Goal: Task Accomplishment & Management: Manage account settings

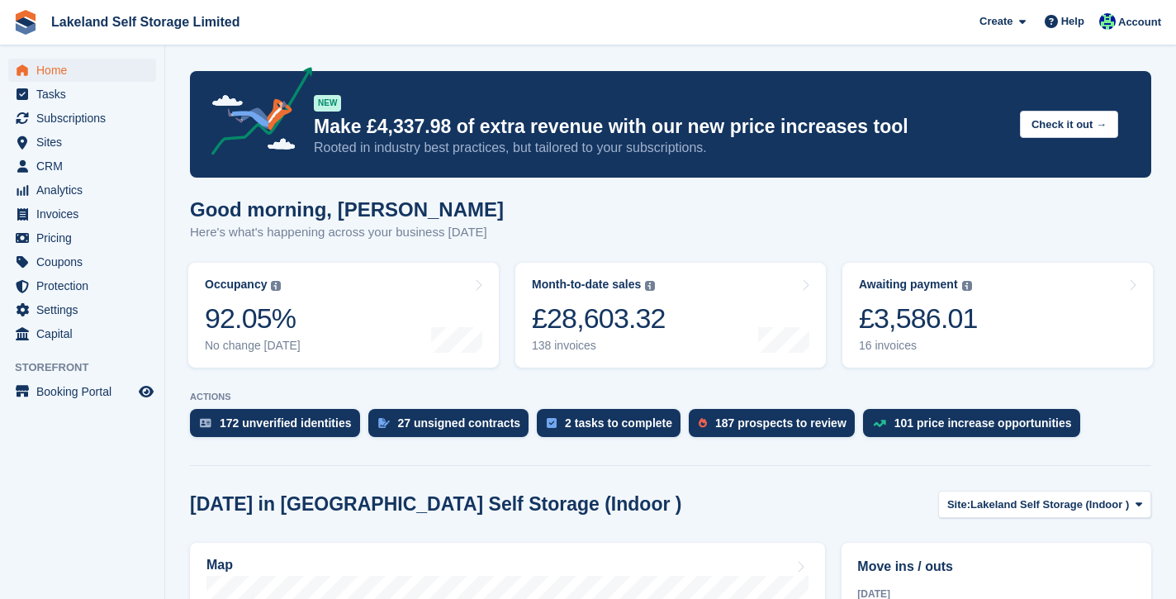
scroll to position [330, 0]
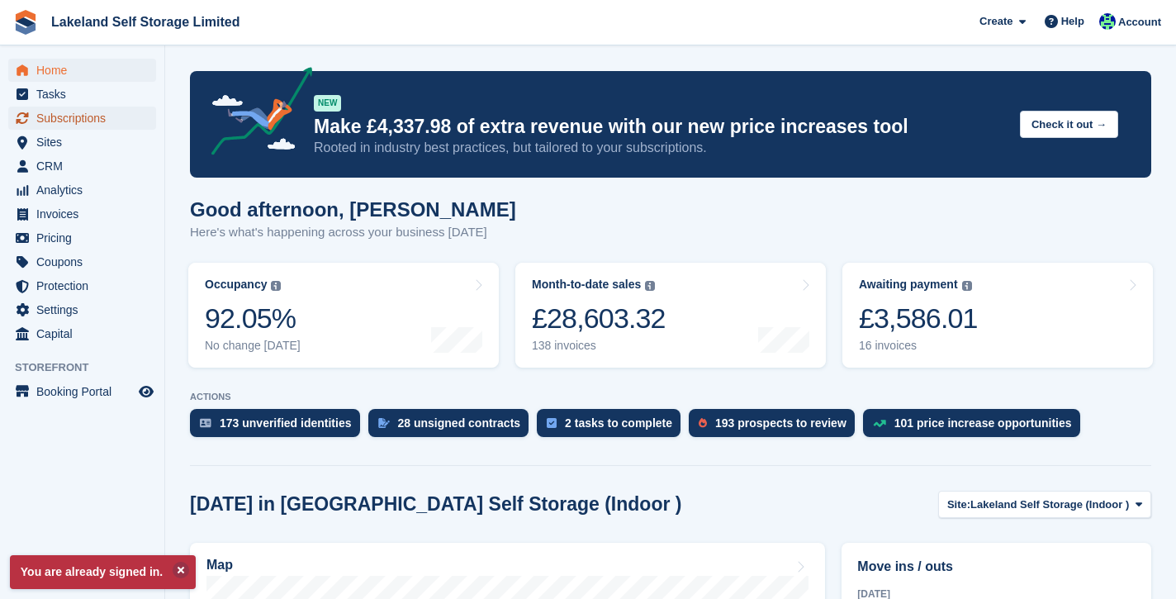
click at [118, 119] on span "Subscriptions" at bounding box center [85, 118] width 99 height 23
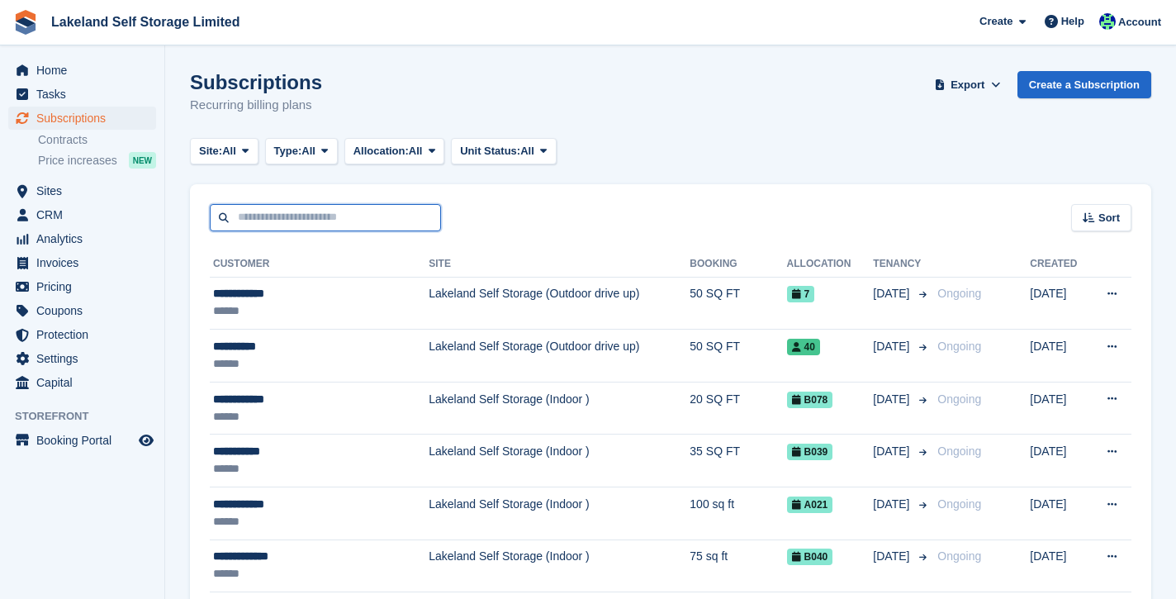
click at [277, 217] on input "text" at bounding box center [325, 217] width 231 height 27
type input "****"
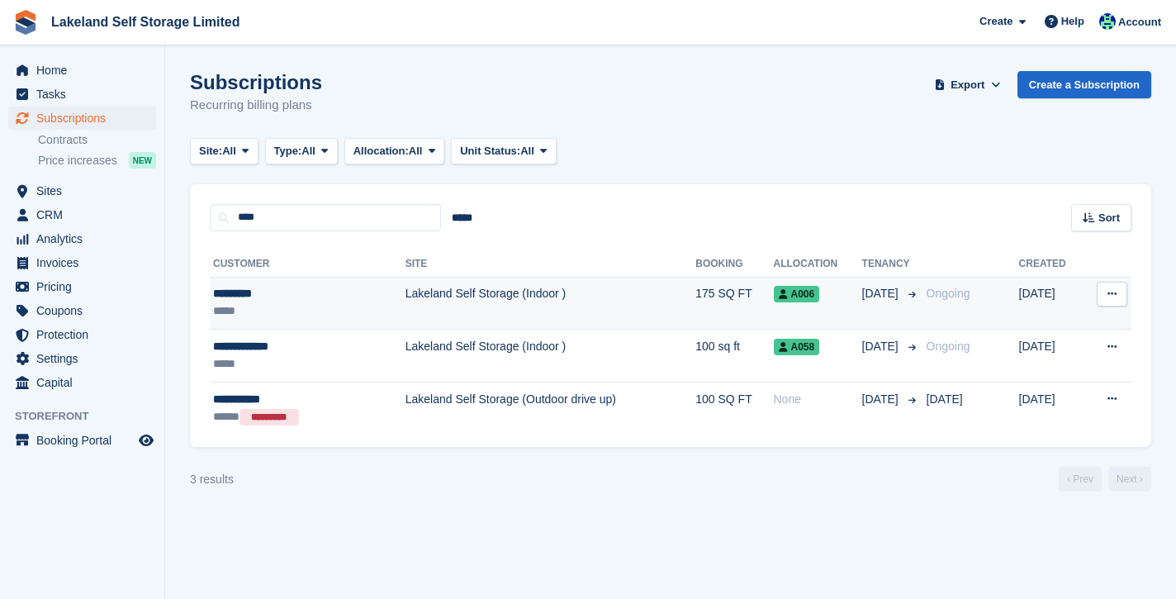
click at [619, 305] on td "Lakeland Self Storage (Indoor )" at bounding box center [550, 303] width 291 height 53
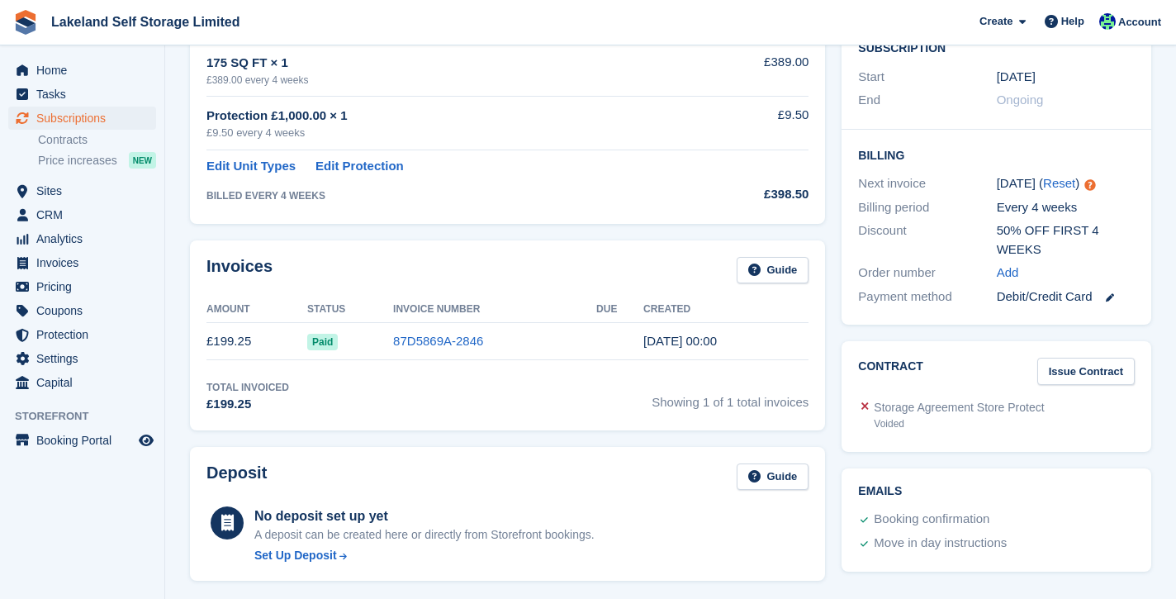
scroll to position [343, 0]
